Goal: Use online tool/utility

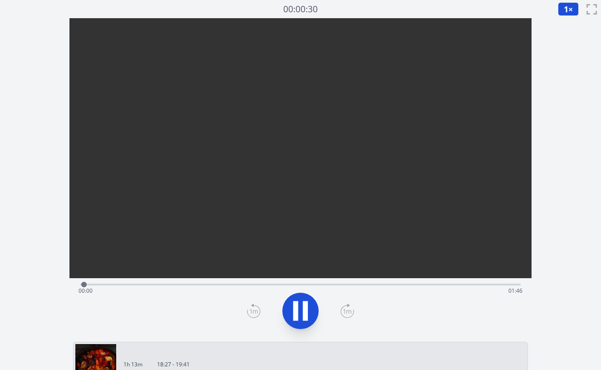
click at [127, 284] on div "Time elapsed: 00:00 Time remaining: 01:46" at bounding box center [301, 290] width 444 height 15
click at [168, 285] on div "Time elapsed: 00:13 Time remaining: 01:33" at bounding box center [301, 290] width 444 height 15
click at [196, 284] on div "Time elapsed: 00:22 Time remaining: 01:24" at bounding box center [301, 290] width 444 height 15
click at [219, 285] on div "Time elapsed: 00:29 Time remaining: 01:17" at bounding box center [301, 290] width 444 height 15
click at [283, 281] on div "Time elapsed: 00:44 Time remaining: 01:01" at bounding box center [300, 283] width 441 height 11
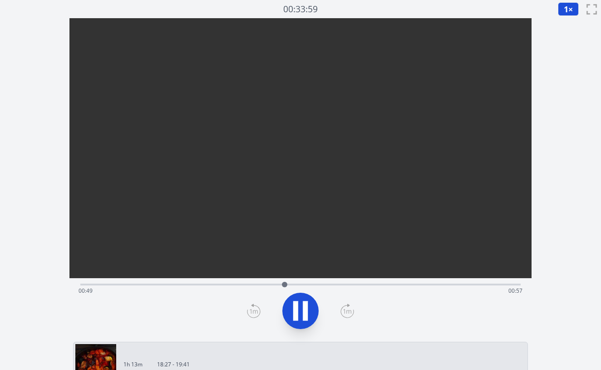
click at [318, 281] on div "Time elapsed: 00:49 Time remaining: 00:57" at bounding box center [300, 283] width 441 height 11
click at [361, 249] on video at bounding box center [301, 133] width 462 height 231
click at [358, 249] on video at bounding box center [301, 133] width 462 height 231
click at [359, 286] on div "Time elapsed: 01:00 Time remaining: 00:46" at bounding box center [301, 290] width 444 height 15
click at [253, 282] on div "Time elapsed: 01:08 Time remaining: 00:38" at bounding box center [300, 283] width 441 height 11
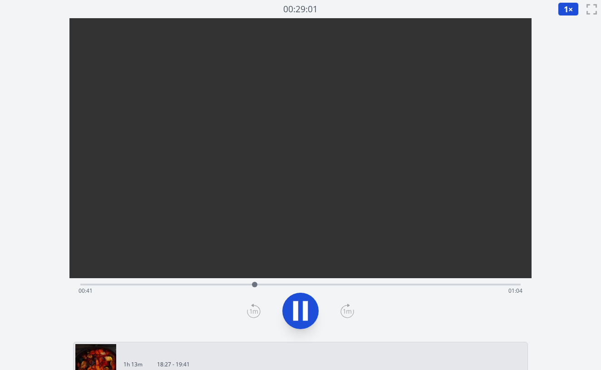
click at [201, 282] on div "Time elapsed: 00:41 Time remaining: 01:04" at bounding box center [300, 283] width 441 height 11
click at [256, 283] on div "Time elapsed: 00:36 Time remaining: 01:10" at bounding box center [300, 283] width 441 height 11
click at [289, 283] on div "Time elapsed: 00:42 Time remaining: 01:04" at bounding box center [300, 283] width 441 height 11
click at [305, 301] on icon at bounding box center [300, 310] width 25 height 25
click at [135, 284] on div "Time elapsed: 00:58 Time remaining: 00:47" at bounding box center [301, 290] width 444 height 15
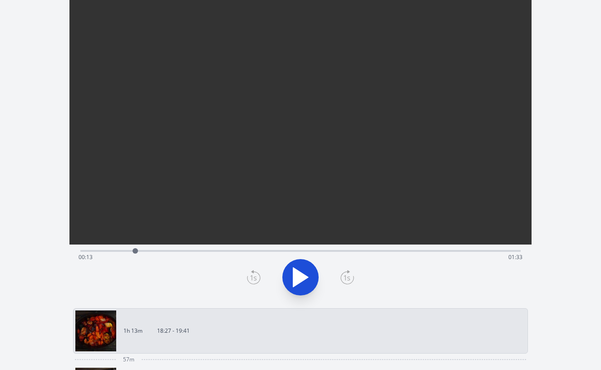
scroll to position [40, 0]
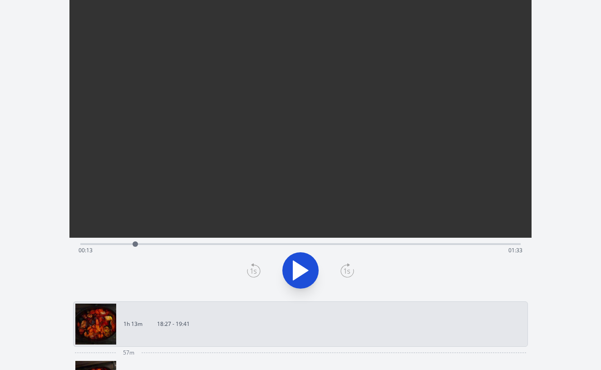
click at [162, 243] on div "Time elapsed: 00:13 Time remaining: 01:33" at bounding box center [301, 250] width 444 height 15
click at [189, 239] on div "Time elapsed: 00:19 Time remaining: 01:27" at bounding box center [300, 243] width 441 height 11
click at [211, 242] on div "Time elapsed: 00:25 Time remaining: 01:20" at bounding box center [300, 243] width 441 height 11
click at [218, 245] on div "Time elapsed: 00:31 Time remaining: 01:15" at bounding box center [301, 250] width 444 height 15
click at [234, 242] on div "Time elapsed: 00:33 Time remaining: 01:13" at bounding box center [300, 243] width 441 height 11
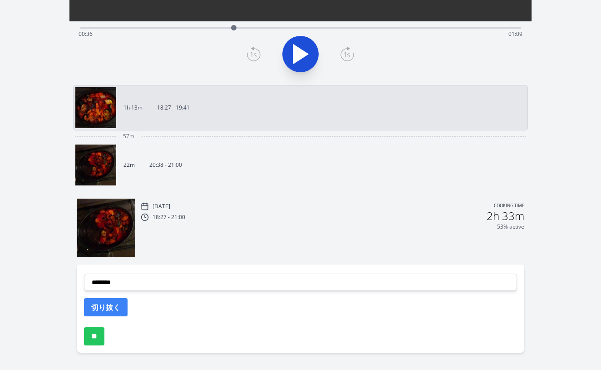
scroll to position [260, 0]
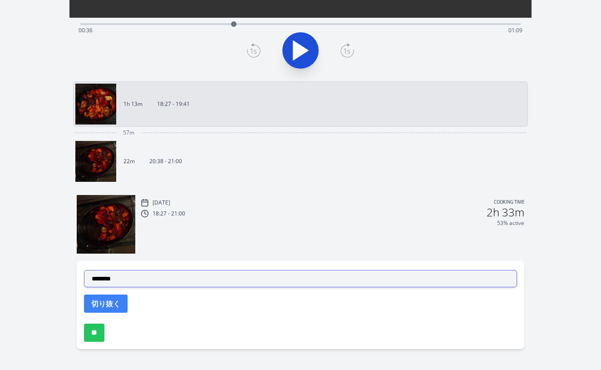
select select "**********"
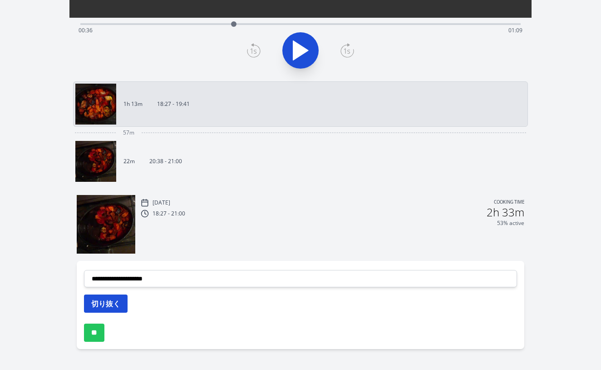
click at [100, 304] on button "切り抜く" at bounding box center [106, 303] width 44 height 18
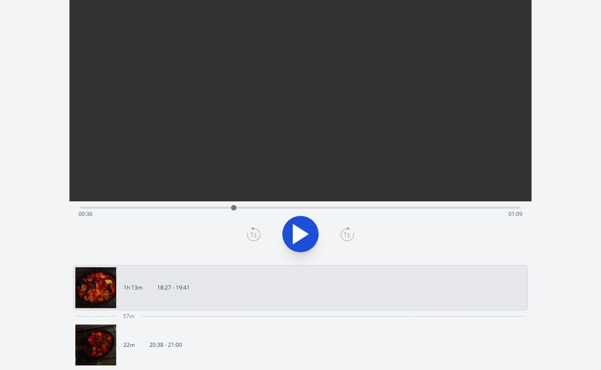
scroll to position [59, 0]
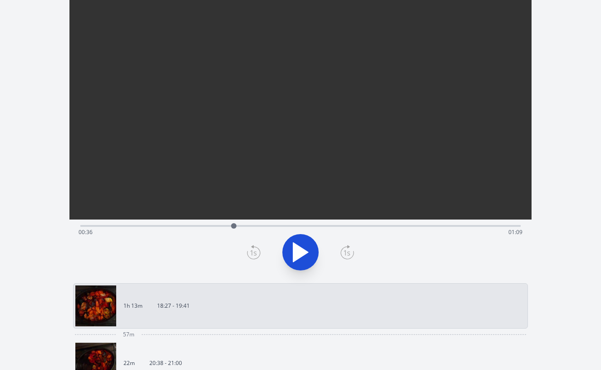
click at [278, 225] on div "Time elapsed: 00:36 Time remaining: 01:09" at bounding box center [301, 232] width 444 height 15
click at [302, 223] on div "Time elapsed: 00:47 Time remaining: 00:59" at bounding box center [300, 224] width 441 height 11
click at [323, 225] on div "Time elapsed: 00:53 Time remaining: 00:53" at bounding box center [301, 232] width 444 height 15
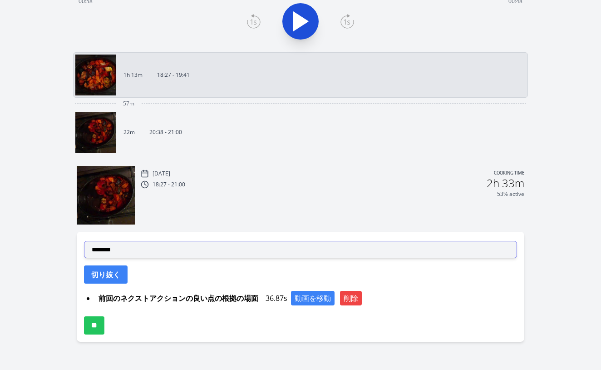
scroll to position [289, 0]
select select "**********"
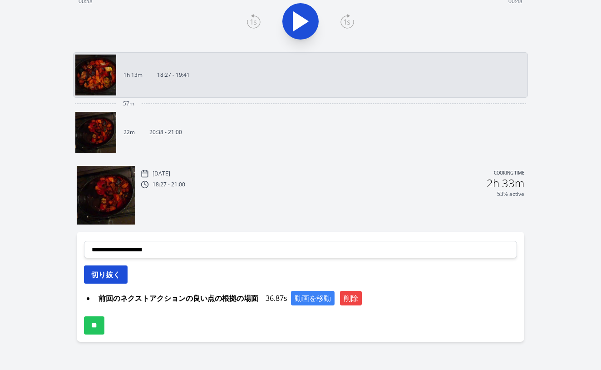
click at [114, 274] on button "切り抜く" at bounding box center [106, 274] width 44 height 18
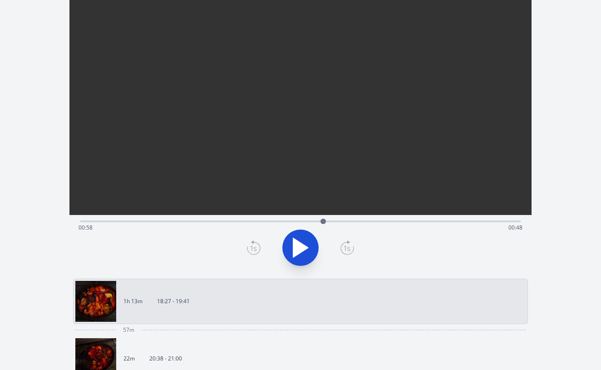
scroll to position [51, 0]
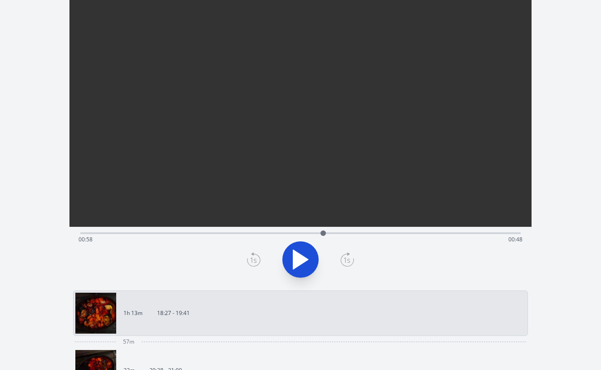
click at [312, 234] on div "Time elapsed: 00:58 Time remaining: 00:48" at bounding box center [301, 239] width 444 height 15
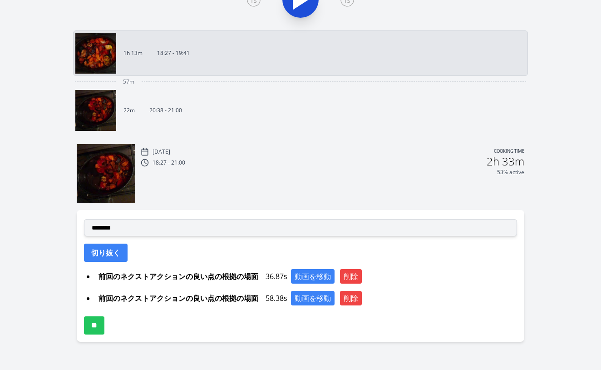
scroll to position [311, 0]
select select "**********"
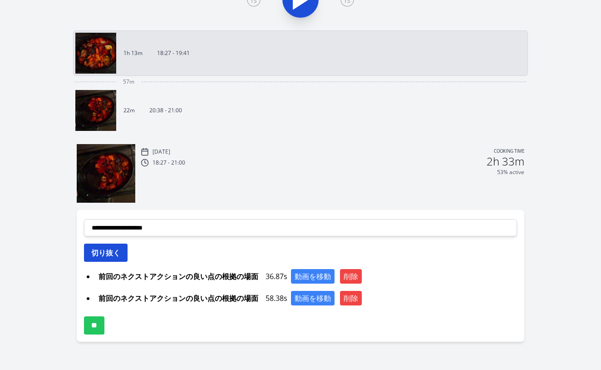
click at [111, 252] on button "切り抜く" at bounding box center [106, 252] width 44 height 18
select select
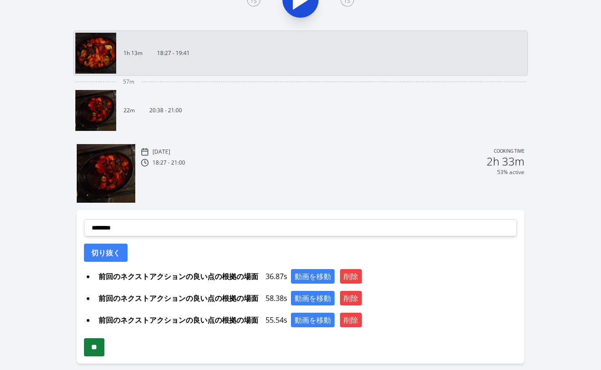
click at [103, 342] on input "**" at bounding box center [94, 347] width 20 height 18
